Goal: Obtain resource: Download file/media

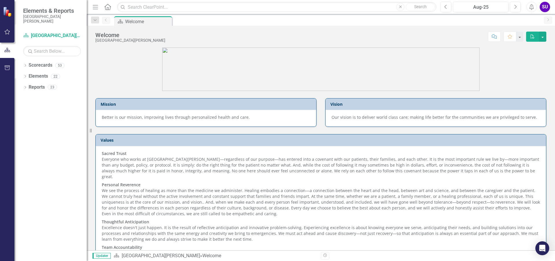
click at [548, 5] on div "SU" at bounding box center [545, 7] width 10 height 10
click at [537, 16] on link "User Edit Profile" at bounding box center [527, 17] width 46 height 11
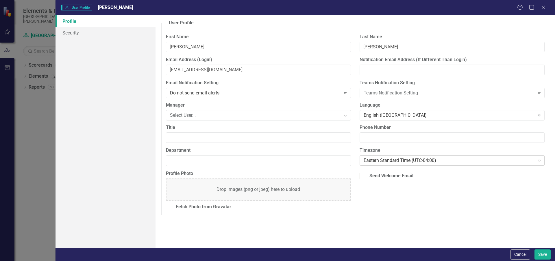
click at [516, 165] on div "Eastern Standard Time (UTC-04:00) Expand" at bounding box center [452, 160] width 185 height 10
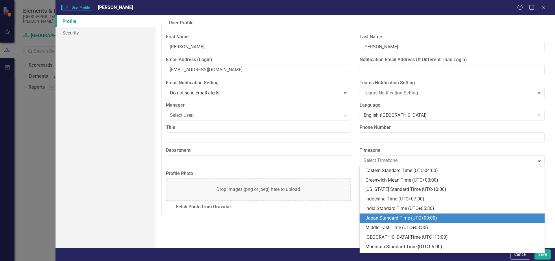
scroll to position [172, 0]
click at [428, 218] on div "Mountain Standard Time (UTC-06:00)" at bounding box center [454, 217] width 176 height 7
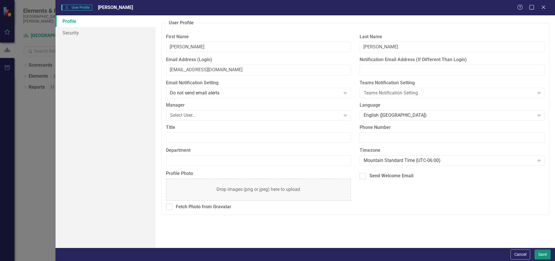
click at [544, 251] on button "Save" at bounding box center [543, 254] width 16 height 10
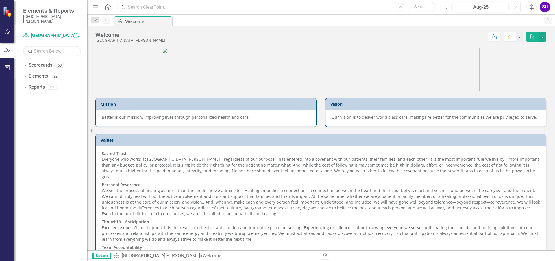
click at [141, 5] on input "text" at bounding box center [276, 7] width 319 height 10
type input "readmissions"
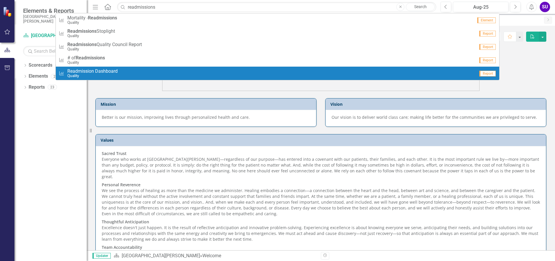
click at [108, 73] on span "Readmission Dashboard" at bounding box center [92, 71] width 50 height 5
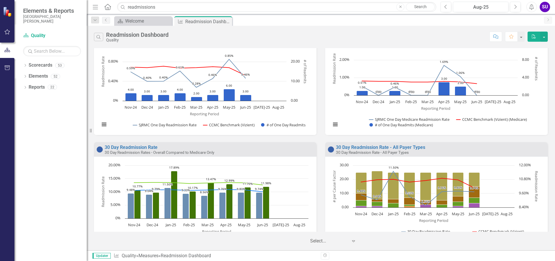
scroll to position [58, 0]
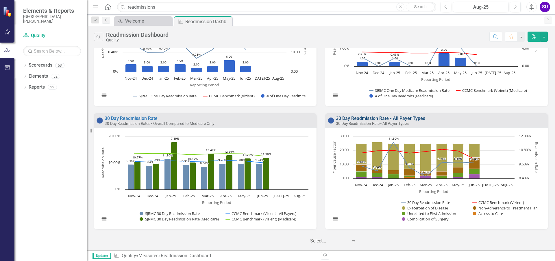
click at [399, 118] on link "30 Day Readmission Rate - All Payer Types" at bounding box center [380, 117] width 89 height 5
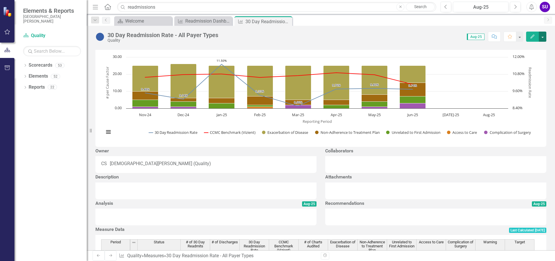
click at [542, 39] on button "button" at bounding box center [543, 37] width 8 height 10
click at [531, 83] on link "PDF Export to PDF" at bounding box center [518, 81] width 56 height 11
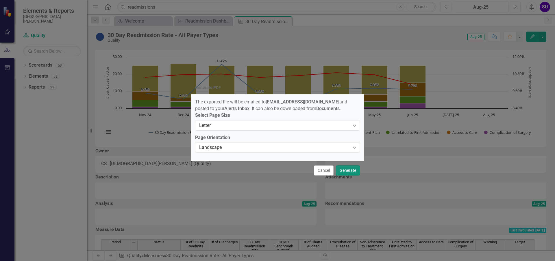
click at [351, 172] on button "Generate" at bounding box center [348, 170] width 24 height 10
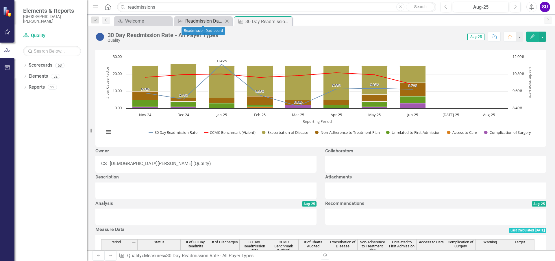
click at [210, 21] on div "Readmission Dashboard" at bounding box center [204, 20] width 38 height 7
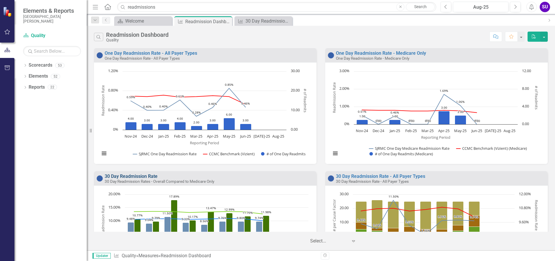
click at [138, 174] on link "30 Day Readmission Rate" at bounding box center [131, 175] width 53 height 5
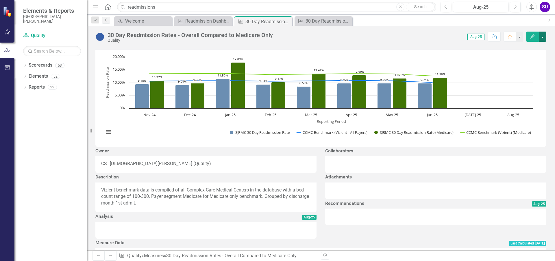
click at [544, 37] on button "button" at bounding box center [543, 37] width 8 height 10
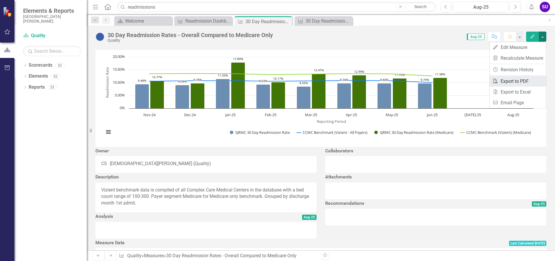
click at [508, 80] on link "PDF Export to PDF" at bounding box center [518, 81] width 56 height 11
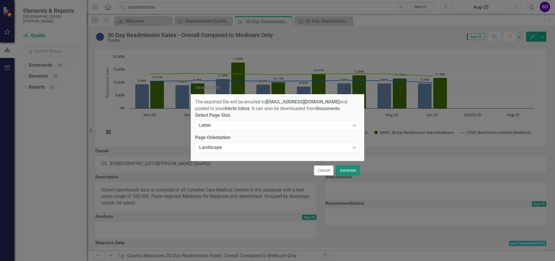
click at [347, 174] on button "Generate" at bounding box center [348, 170] width 24 height 10
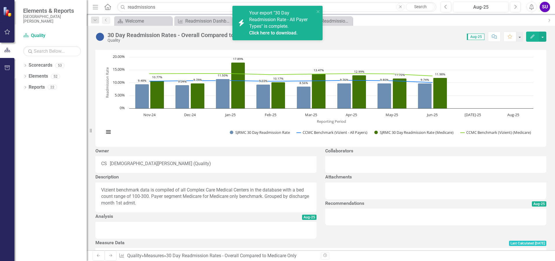
click at [283, 32] on link "Click here to download." at bounding box center [273, 32] width 49 height 5
click at [277, 30] on div "Click here to download." at bounding box center [281, 33] width 64 height 7
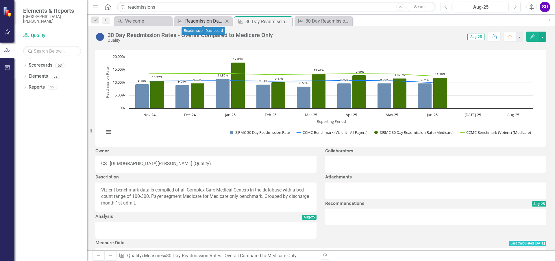
click at [208, 22] on div "Readmission Dashboard" at bounding box center [204, 20] width 38 height 7
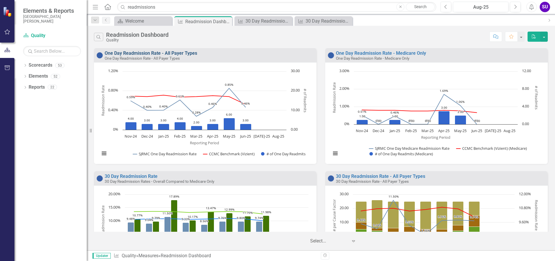
click at [146, 52] on link "One Day Readmission Rate - All Payer Types" at bounding box center [151, 52] width 93 height 5
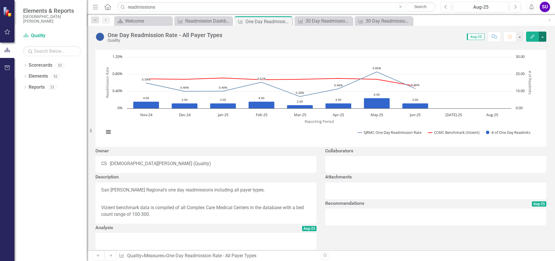
click at [541, 36] on button "button" at bounding box center [543, 37] width 8 height 10
click at [512, 82] on link "PDF Export to PDF" at bounding box center [518, 81] width 56 height 11
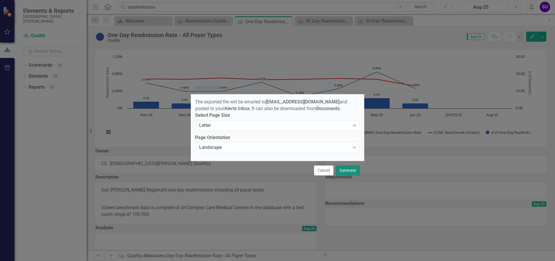
click at [346, 173] on button "Generate" at bounding box center [348, 170] width 24 height 10
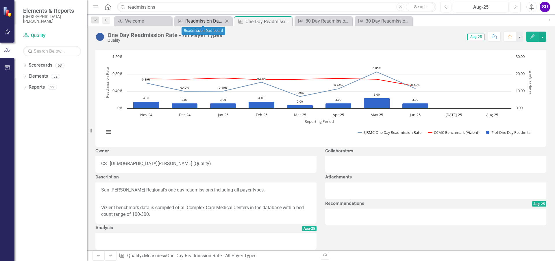
click at [190, 21] on div "Readmission Dashboard" at bounding box center [204, 20] width 38 height 7
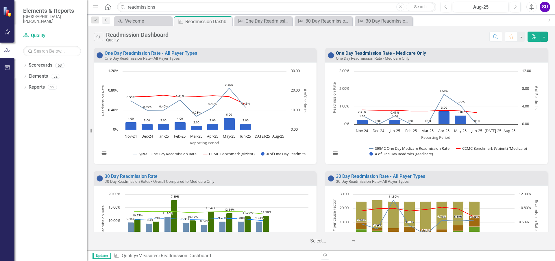
click at [396, 52] on link "One Day Readmission Rate - Medicare Only" at bounding box center [381, 52] width 90 height 5
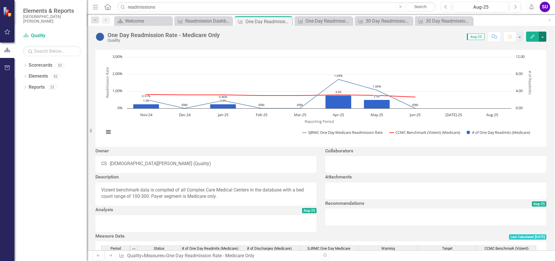
click at [544, 36] on button "button" at bounding box center [543, 37] width 8 height 10
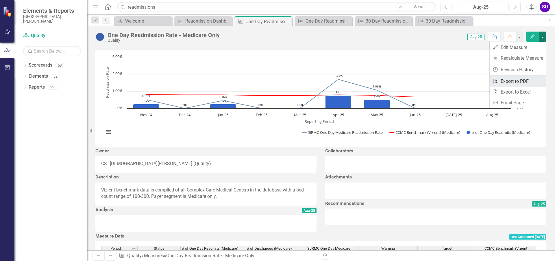
click at [522, 83] on link "PDF Export to PDF" at bounding box center [518, 81] width 56 height 11
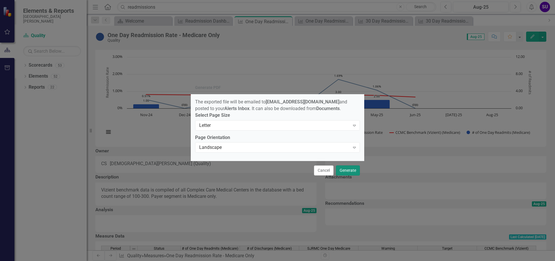
click at [355, 172] on button "Generate" at bounding box center [348, 170] width 24 height 10
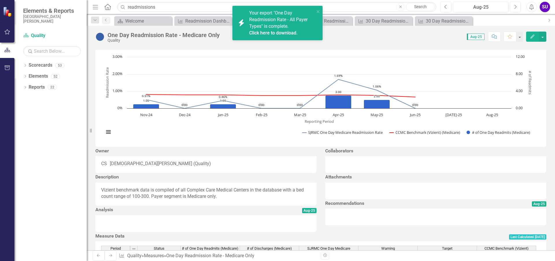
click at [279, 32] on link "Click here to download." at bounding box center [273, 32] width 49 height 5
click at [276, 30] on link "Click here to download." at bounding box center [273, 32] width 49 height 5
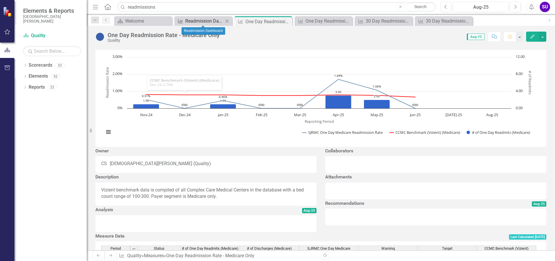
click at [204, 19] on div "Readmission Dashboard" at bounding box center [204, 20] width 38 height 7
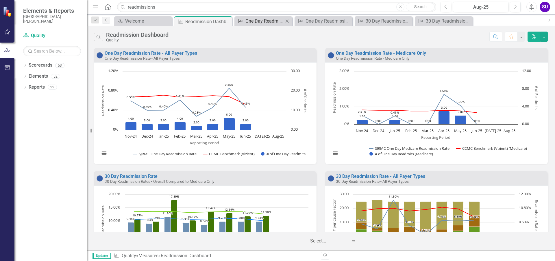
click at [263, 20] on div "One Day Readmission Rate - Medicare Only" at bounding box center [265, 20] width 38 height 7
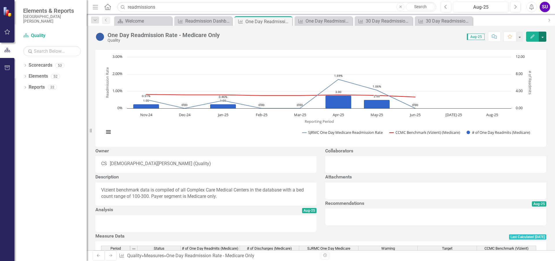
click at [543, 36] on button "button" at bounding box center [543, 37] width 8 height 10
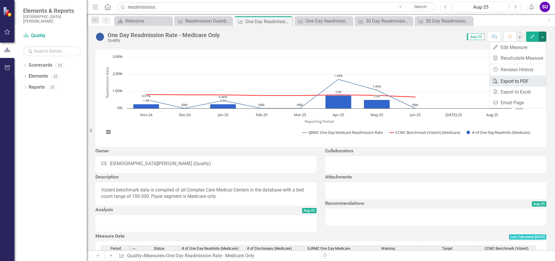
click at [505, 81] on link "PDF Export to PDF" at bounding box center [518, 81] width 56 height 11
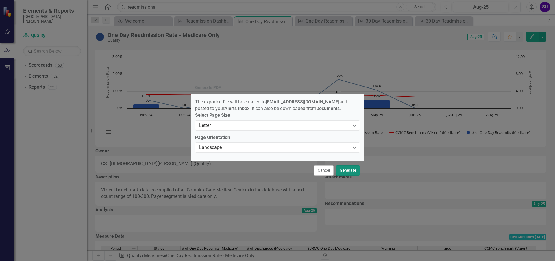
click at [352, 171] on button "Generate" at bounding box center [348, 170] width 24 height 10
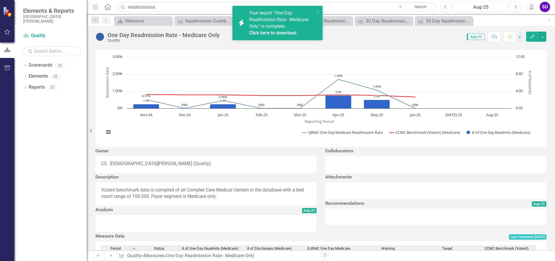
click at [351, 32] on div "Score: N/A Aug-25 Completed Comment Favorite Edit" at bounding box center [385, 37] width 324 height 10
click at [317, 10] on icon "close" at bounding box center [318, 11] width 4 height 5
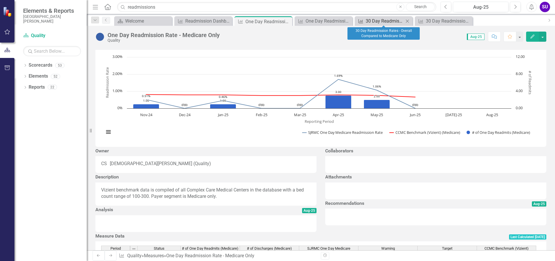
click at [388, 19] on div "30 Day Readmission Rates - Overall Compared to Medicare Only" at bounding box center [385, 20] width 38 height 7
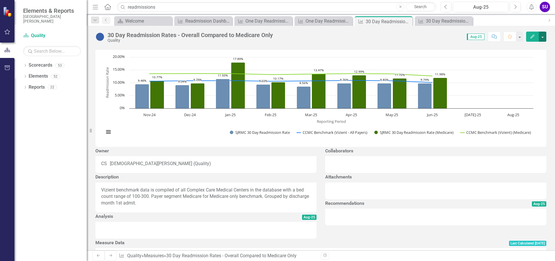
click at [544, 36] on button "button" at bounding box center [543, 37] width 8 height 10
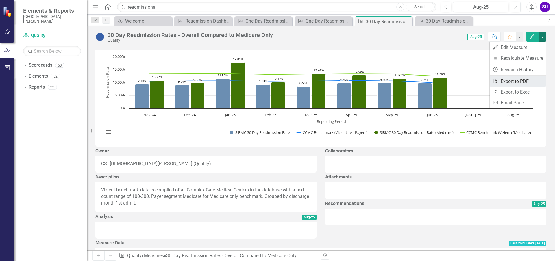
click at [510, 81] on link "PDF Export to PDF" at bounding box center [518, 81] width 56 height 11
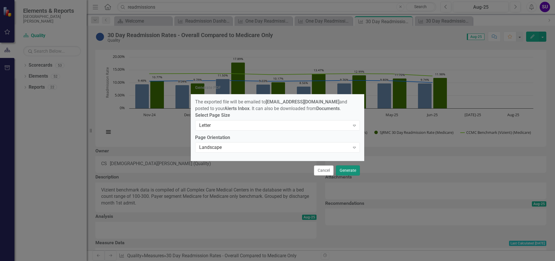
click at [350, 173] on button "Generate" at bounding box center [348, 170] width 24 height 10
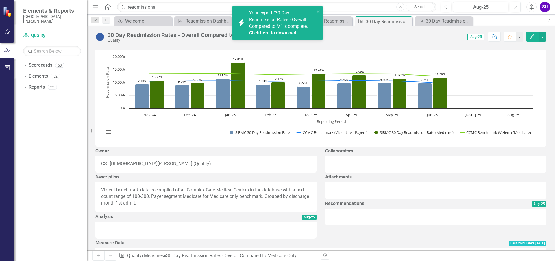
click at [264, 23] on div "Your export "30 Day Readmission Rates - Overall Compared to M" is complete. Cli…" at bounding box center [281, 23] width 65 height 26
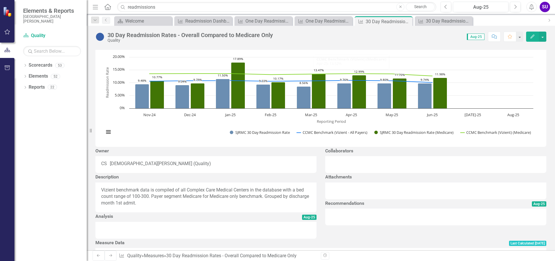
click at [322, 41] on div "30 Day Readmission Rates - Overall Compared to Medicare Only Quality Score: N/A…" at bounding box center [321, 34] width 469 height 17
click at [542, 36] on button "button" at bounding box center [543, 37] width 8 height 10
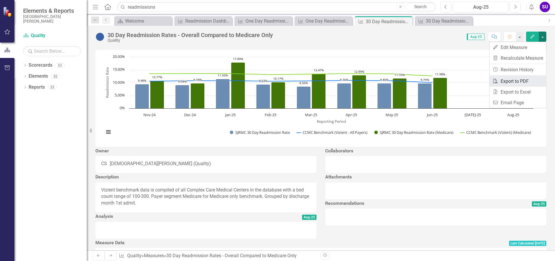
click at [515, 83] on link "PDF Export to PDF" at bounding box center [518, 81] width 56 height 11
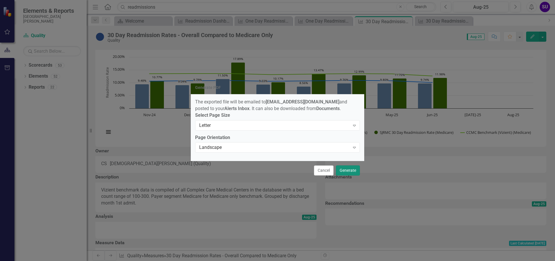
click at [348, 170] on button "Generate" at bounding box center [348, 170] width 24 height 10
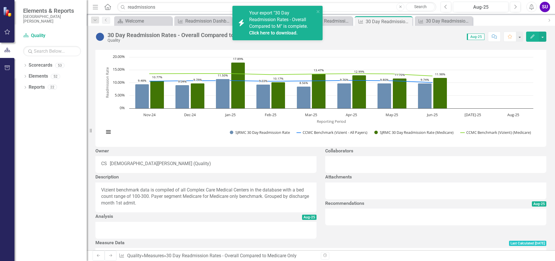
click at [273, 24] on span "Your export "30 Day Readmission Rates - Overall Compared to M" is complete. Cli…" at bounding box center [281, 23] width 64 height 26
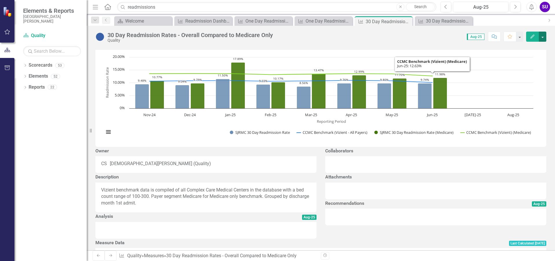
click at [546, 34] on button "button" at bounding box center [543, 37] width 8 height 10
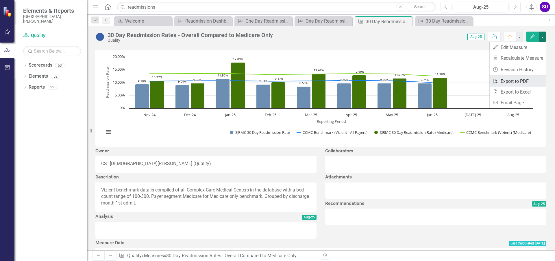
click at [506, 81] on link "PDF Export to PDF" at bounding box center [518, 81] width 56 height 11
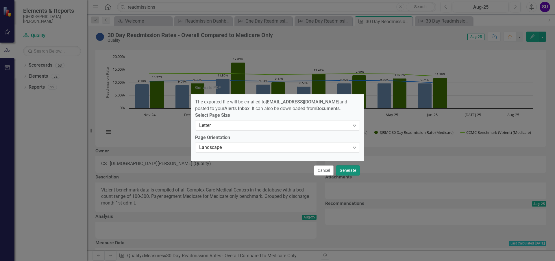
click at [347, 172] on button "Generate" at bounding box center [348, 170] width 24 height 10
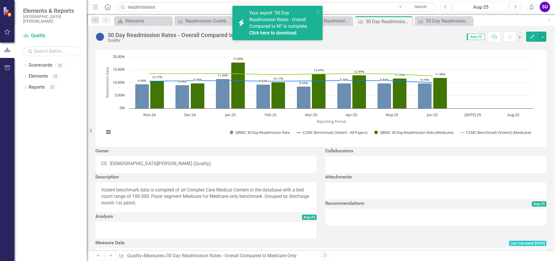
click at [254, 30] on link "Click here to download." at bounding box center [273, 32] width 49 height 5
